Goal: Information Seeking & Learning: Learn about a topic

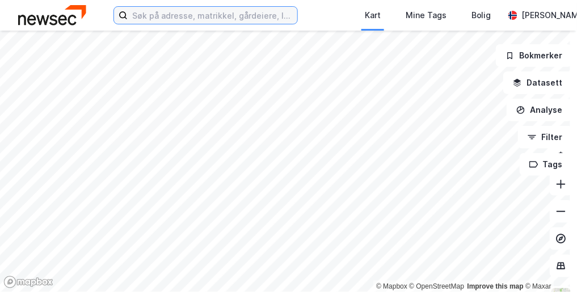
click at [161, 12] on input at bounding box center [213, 15] width 170 height 17
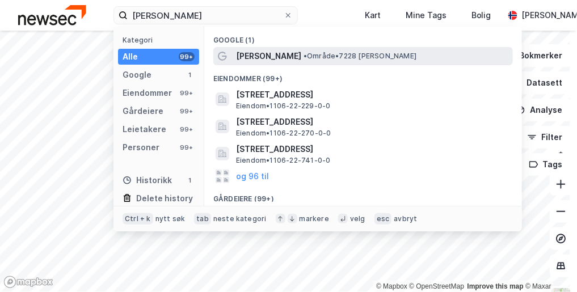
click at [303, 58] on span "• Område • 7228 [PERSON_NAME]" at bounding box center [359, 56] width 113 height 9
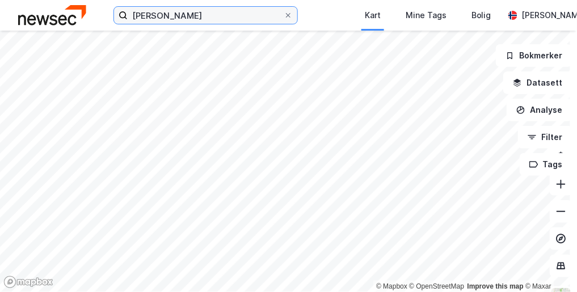
click at [151, 15] on input "[PERSON_NAME]" at bounding box center [206, 15] width 156 height 17
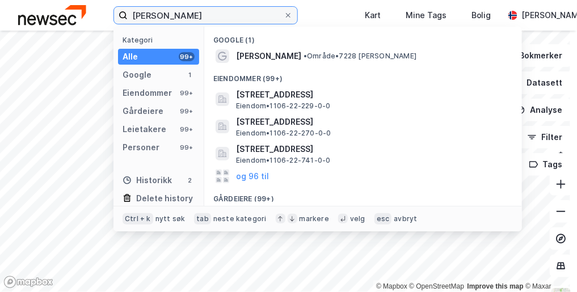
click at [149, 15] on input "[PERSON_NAME]" at bounding box center [206, 15] width 156 height 17
click at [148, 16] on input "[PERSON_NAME]" at bounding box center [206, 15] width 156 height 17
click at [139, 11] on input "[PERSON_NAME]" at bounding box center [206, 15] width 156 height 17
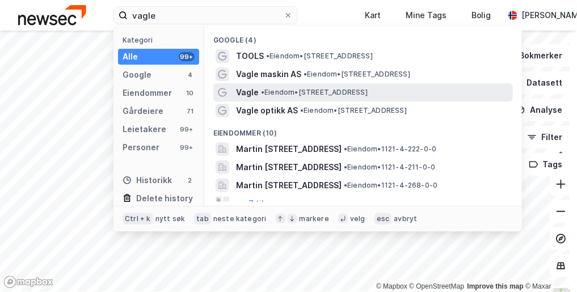
click at [252, 89] on span "Vagle" at bounding box center [247, 93] width 23 height 14
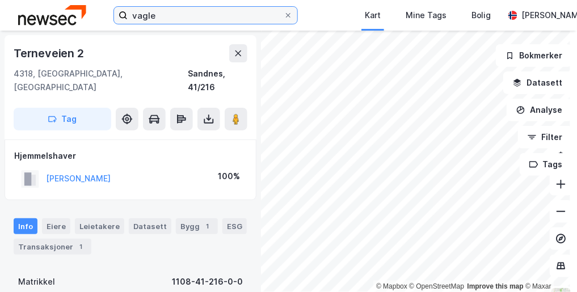
click at [153, 14] on input "vagle" at bounding box center [206, 15] width 156 height 17
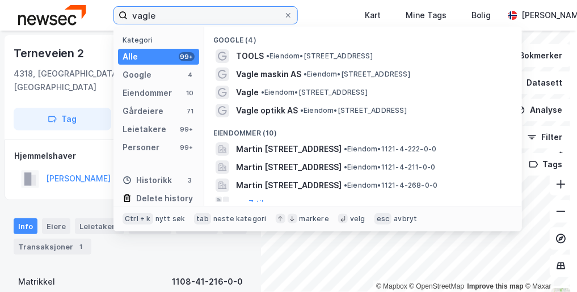
click at [153, 14] on input "vagle" at bounding box center [206, 15] width 156 height 17
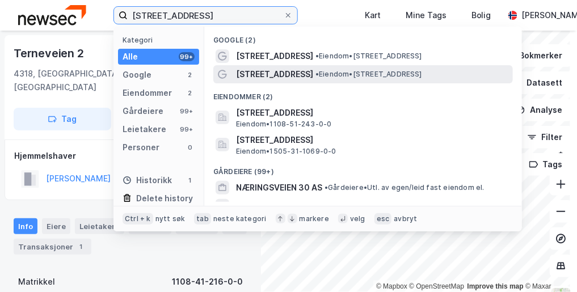
type input "[STREET_ADDRESS]"
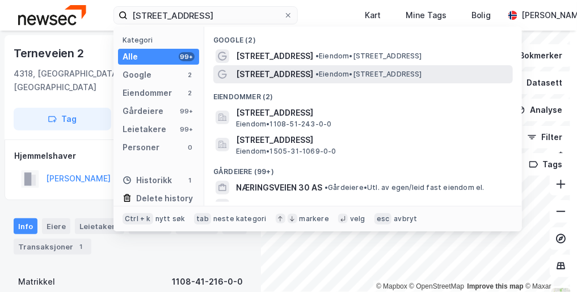
click at [258, 78] on span "[STREET_ADDRESS]" at bounding box center [274, 75] width 77 height 14
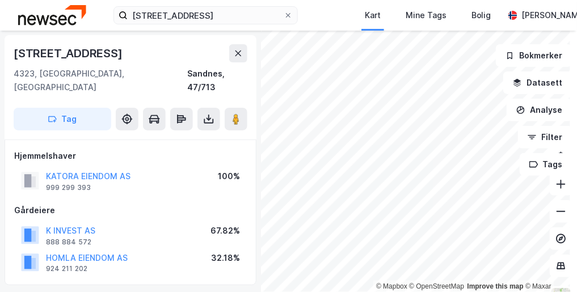
scroll to position [1, 0]
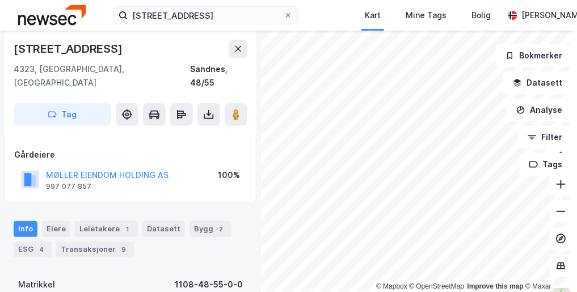
scroll to position [182, 0]
